Goal: Information Seeking & Learning: Learn about a topic

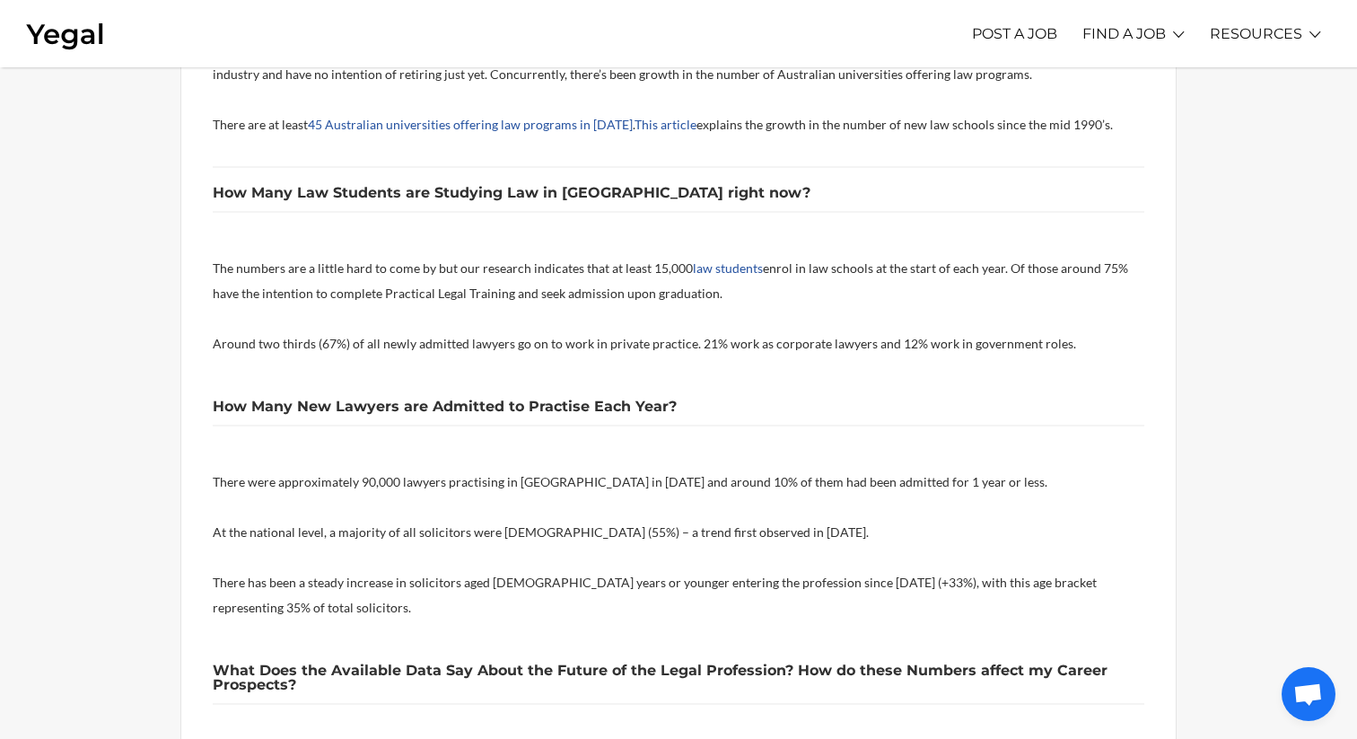
scroll to position [1009, 0]
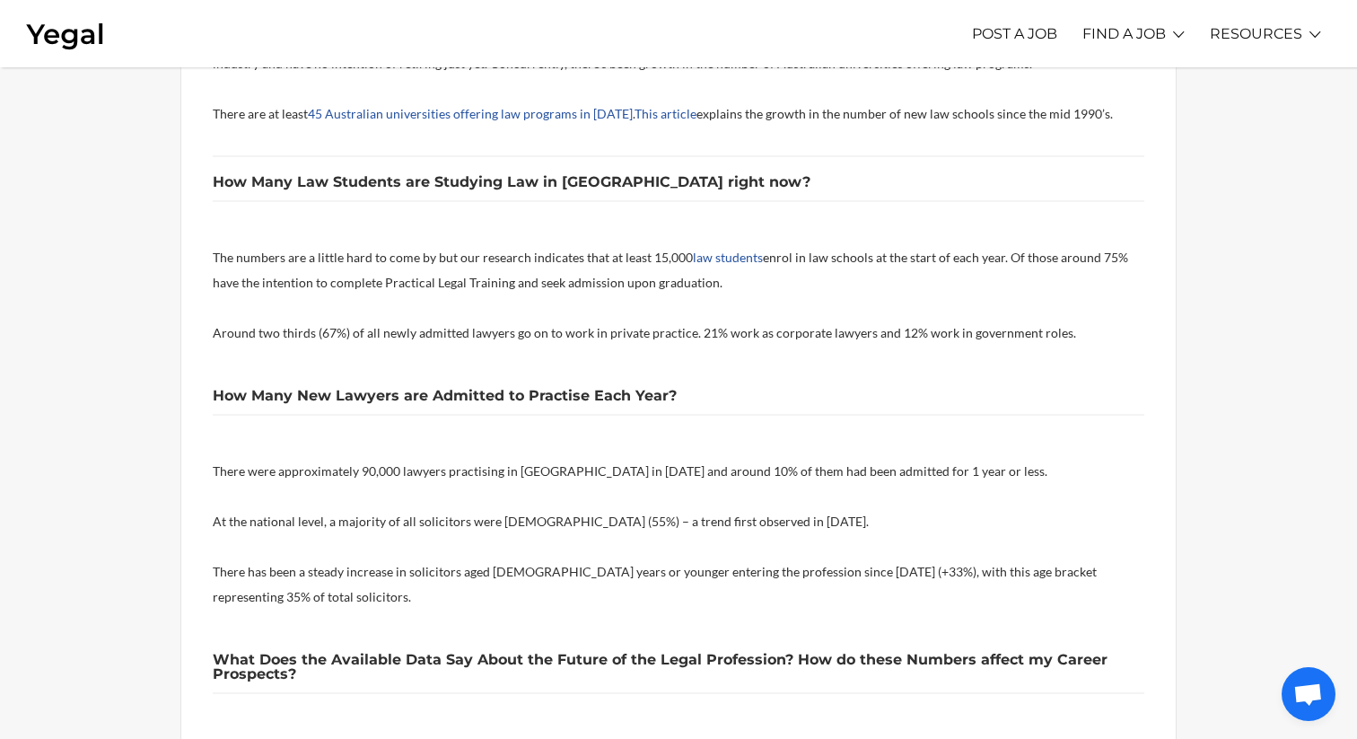
click at [213, 361] on p at bounding box center [679, 358] width 932 height 25
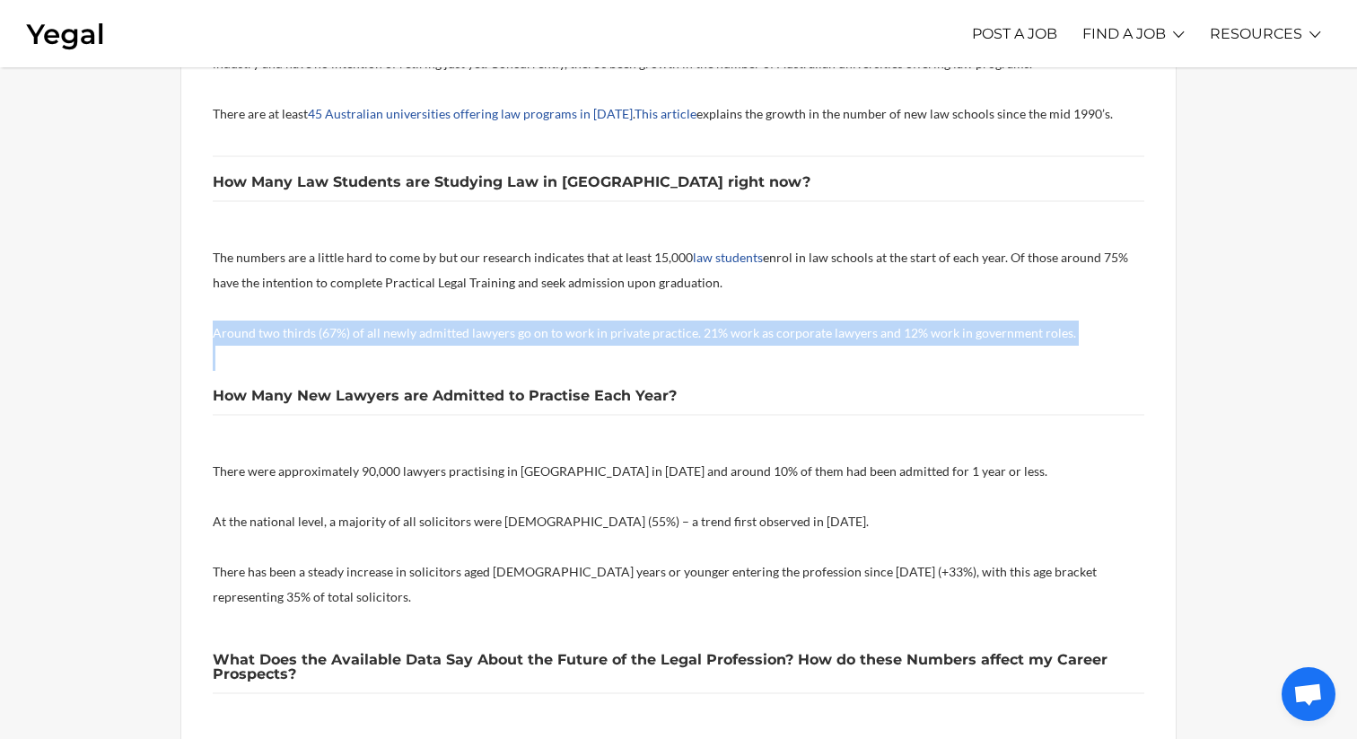
drag, startPoint x: 206, startPoint y: 331, endPoint x: 299, endPoint y: 375, distance: 102.4
click at [299, 375] on div "These are really important questions. You might be in the formative stages of y…" at bounding box center [678, 658] width 997 height 2406
click at [299, 375] on div "These are really important questions. You might be in the formative stages of y…" at bounding box center [679, 654] width 932 height 2335
drag, startPoint x: 340, startPoint y: 368, endPoint x: 197, endPoint y: 320, distance: 151.3
click at [197, 320] on div "These are really important questions. You might be in the formative stages of y…" at bounding box center [678, 658] width 997 height 2406
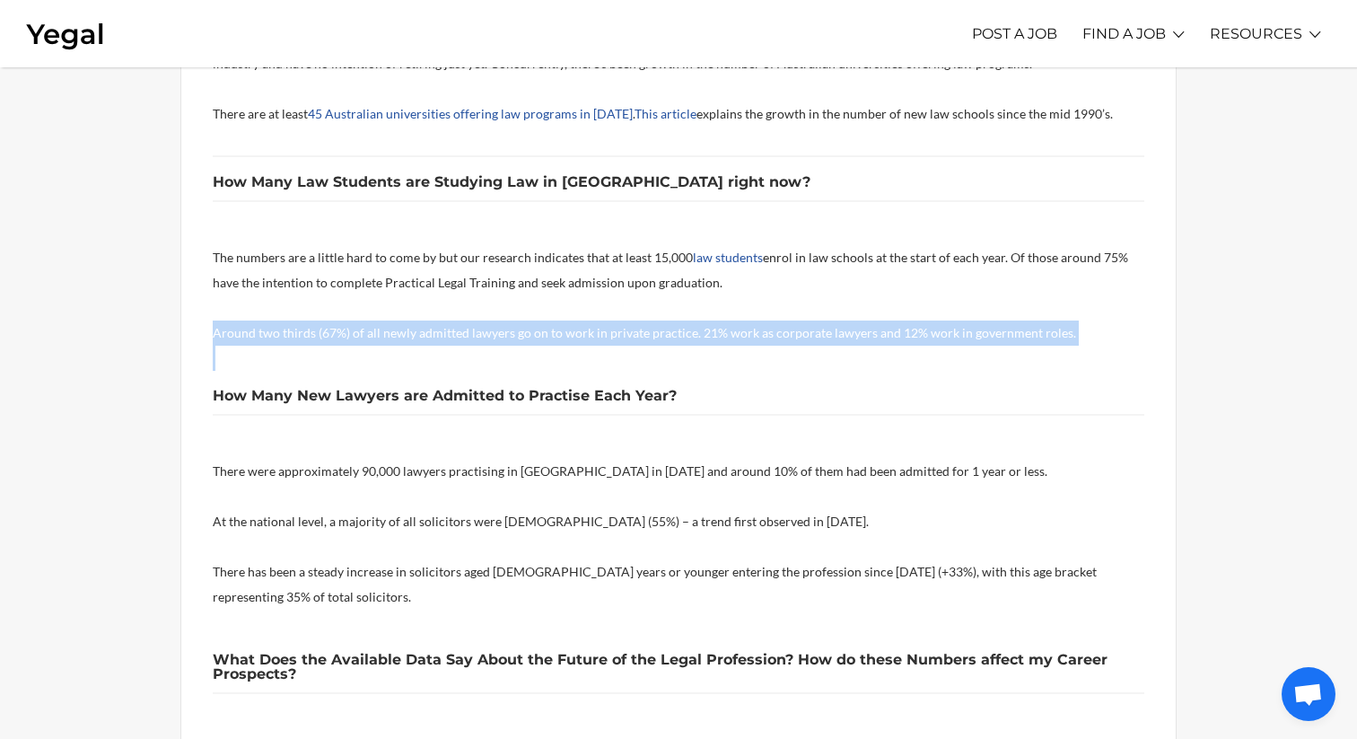
click at [197, 320] on div "These are really important questions. You might be in the formative stages of y…" at bounding box center [678, 658] width 997 height 2406
drag, startPoint x: 197, startPoint y: 320, endPoint x: 256, endPoint y: 348, distance: 65.5
click at [256, 348] on div "These are really important questions. You might be in the formative stages of y…" at bounding box center [678, 658] width 997 height 2406
click at [256, 348] on p at bounding box center [679, 358] width 932 height 25
drag, startPoint x: 256, startPoint y: 348, endPoint x: 218, endPoint y: 311, distance: 53.3
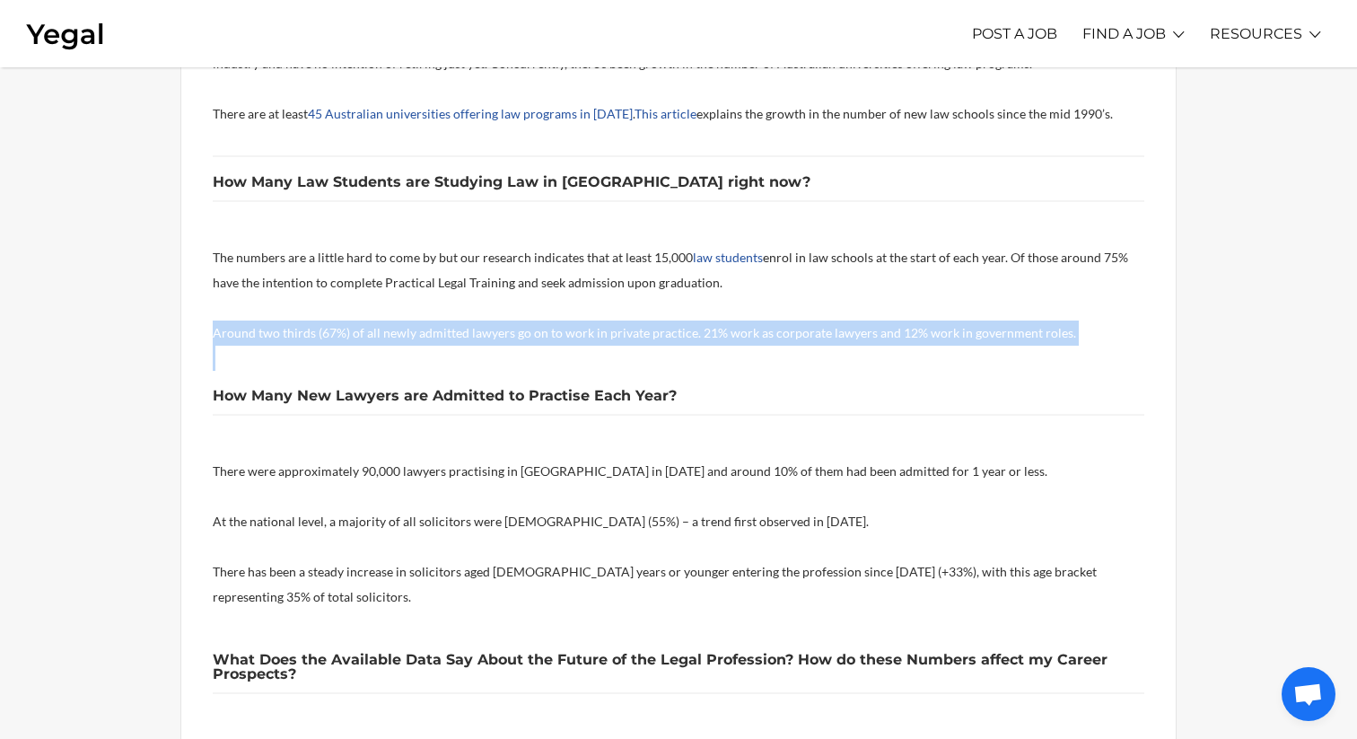
click at [218, 311] on div "These are really important questions. You might be in the formative stages of y…" at bounding box center [679, 654] width 932 height 2335
click at [218, 311] on p at bounding box center [679, 307] width 932 height 25
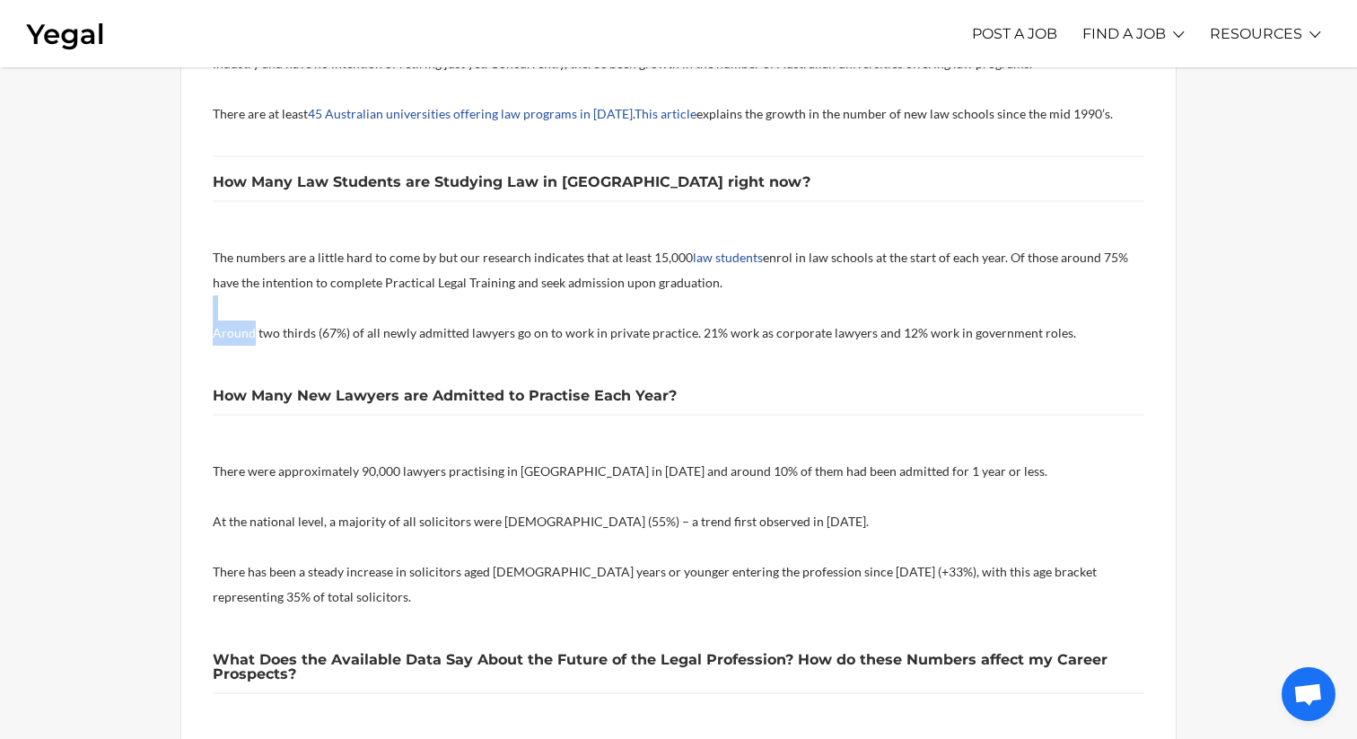
drag, startPoint x: 201, startPoint y: 309, endPoint x: 253, endPoint y: 336, distance: 58.6
click at [253, 336] on div "These are really important questions. You might be in the formative stages of y…" at bounding box center [678, 658] width 997 height 2406
click at [253, 336] on p "Around two thirds (67%) of all newly admitted lawyers go on to work in private …" at bounding box center [679, 332] width 932 height 25
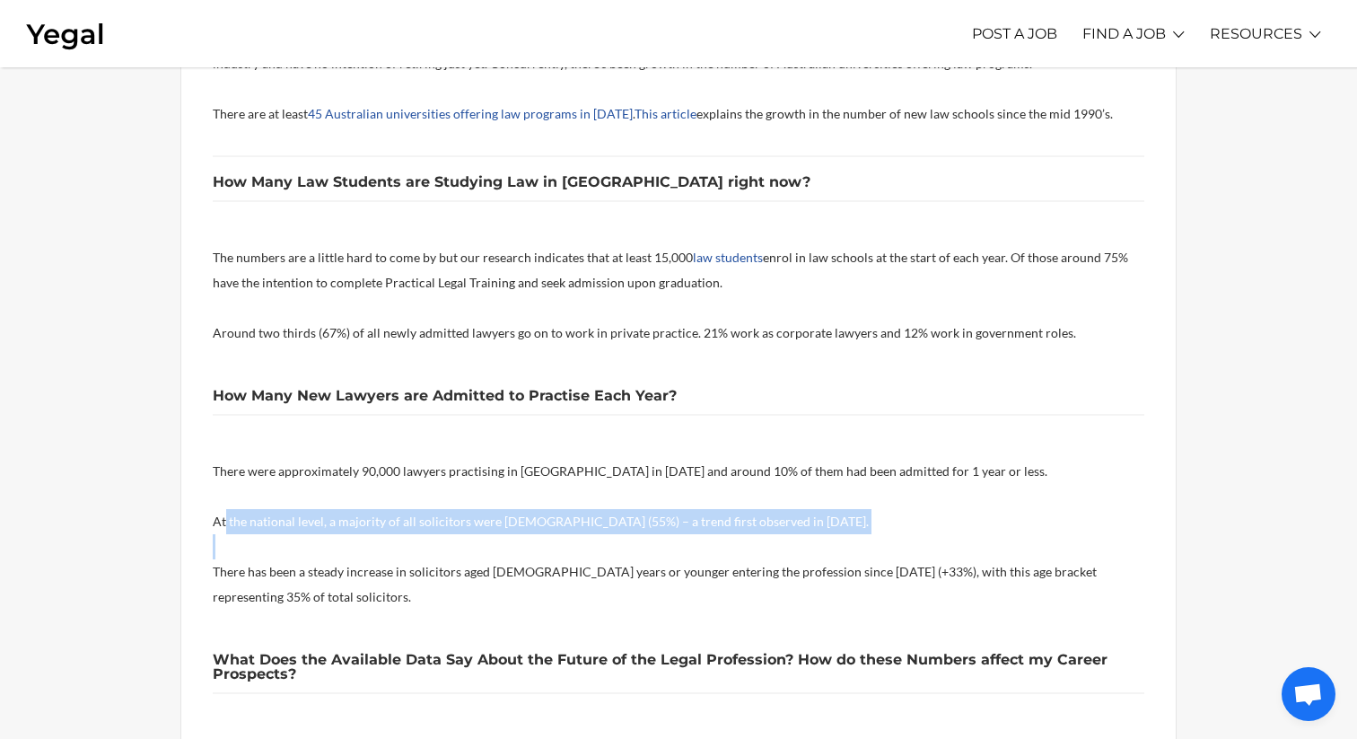
drag, startPoint x: 224, startPoint y: 512, endPoint x: 264, endPoint y: 539, distance: 48.6
click at [264, 539] on div "These are really important questions. You might be in the formative stages of y…" at bounding box center [679, 654] width 932 height 2335
click at [264, 539] on p at bounding box center [679, 546] width 932 height 25
